Goal: Task Accomplishment & Management: Use online tool/utility

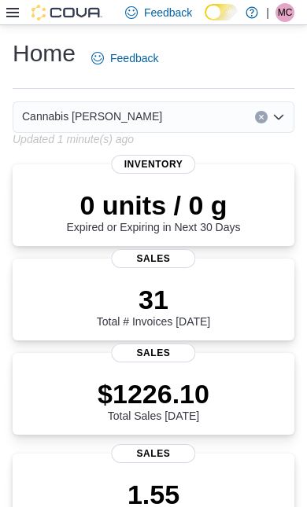
click at [16, 14] on icon at bounding box center [12, 12] width 13 height 9
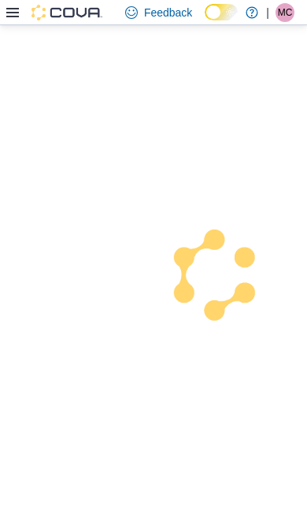
click at [39, 407] on div at bounding box center [153, 266] width 307 height 482
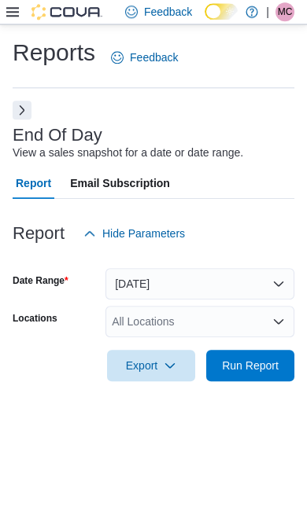
scroll to position [35, 0]
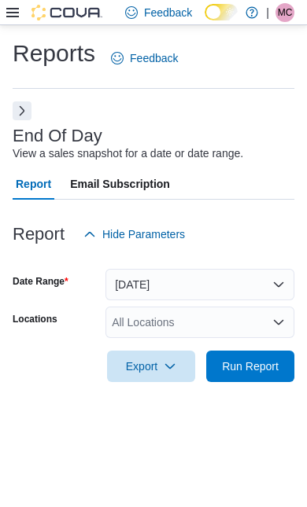
click at [252, 351] on span "Run Report" at bounding box center [249, 366] width 69 height 31
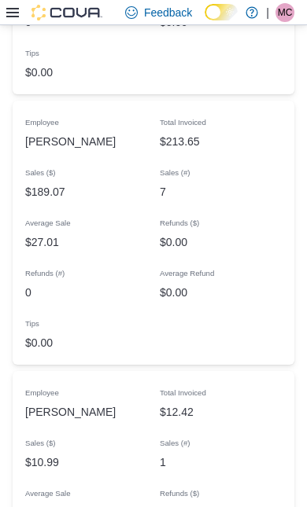
scroll to position [2003, 0]
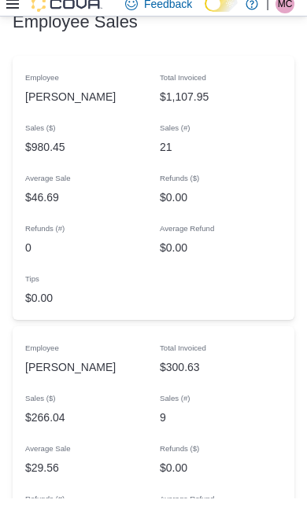
scroll to position [1447, 0]
